Goal: Transaction & Acquisition: Purchase product/service

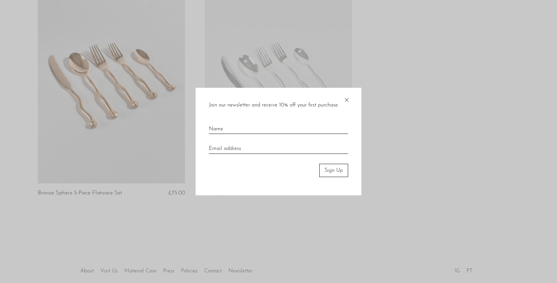
scroll to position [76, 0]
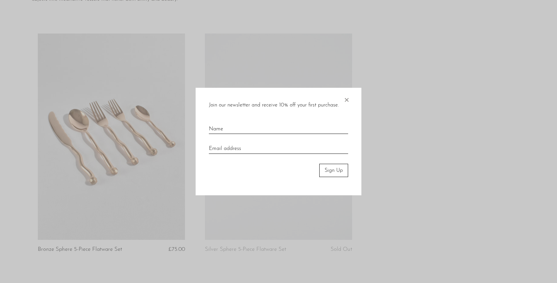
click at [348, 98] on span "×" at bounding box center [346, 97] width 7 height 21
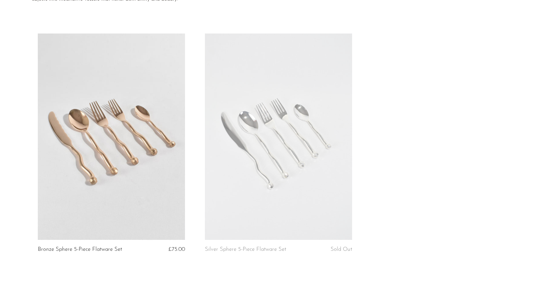
click at [420, 111] on div "Bronze Sphere 5-Piece Flatware Set £75.00 Silver Sphere 5-Piece Flatware Set So…" at bounding box center [278, 150] width 501 height 235
click at [162, 128] on link at bounding box center [111, 136] width 147 height 206
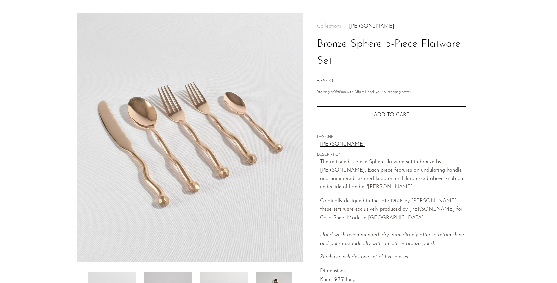
scroll to position [17, 0]
drag, startPoint x: 256, startPoint y: 193, endPoint x: 315, endPoint y: 26, distance: 177.3
click at [0, 0] on body "Shop Featured New Arrivals Bestsellers" at bounding box center [278, 207] width 557 height 448
